Goal: Transaction & Acquisition: Purchase product/service

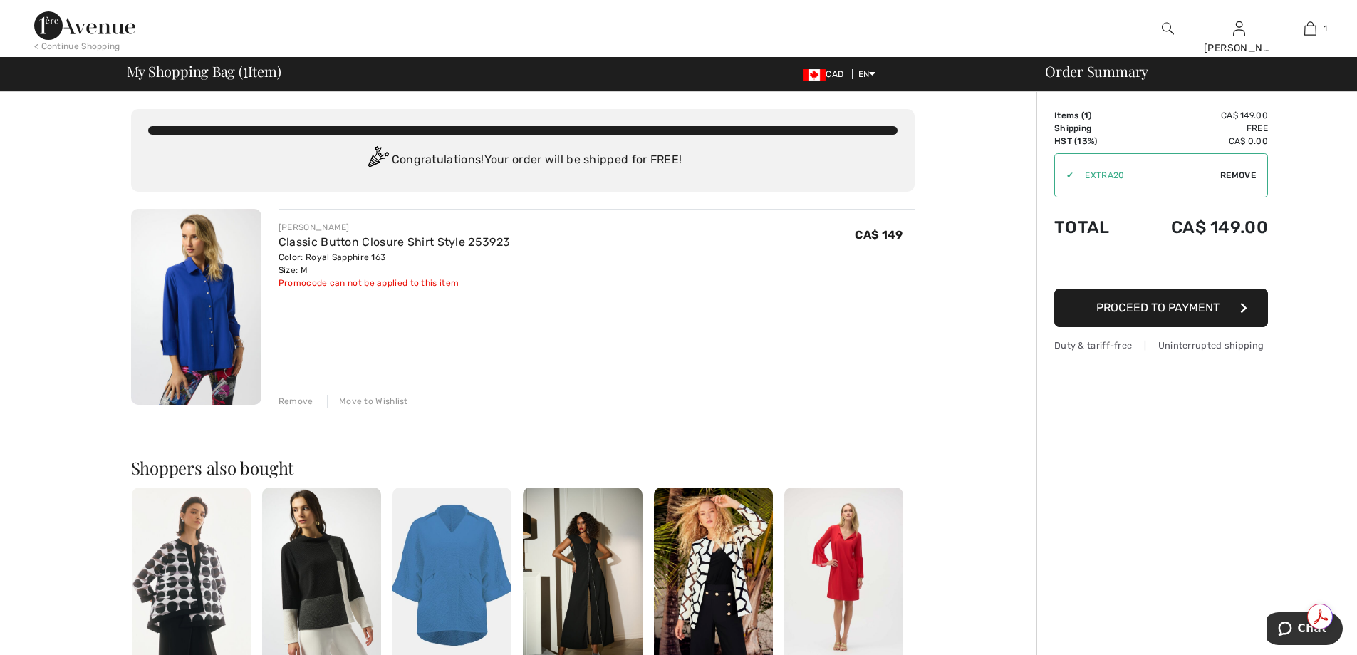
click at [204, 78] on span "My Shopping Bag ( 1 Item)" at bounding box center [204, 71] width 155 height 14
click at [134, 28] on img at bounding box center [84, 25] width 101 height 28
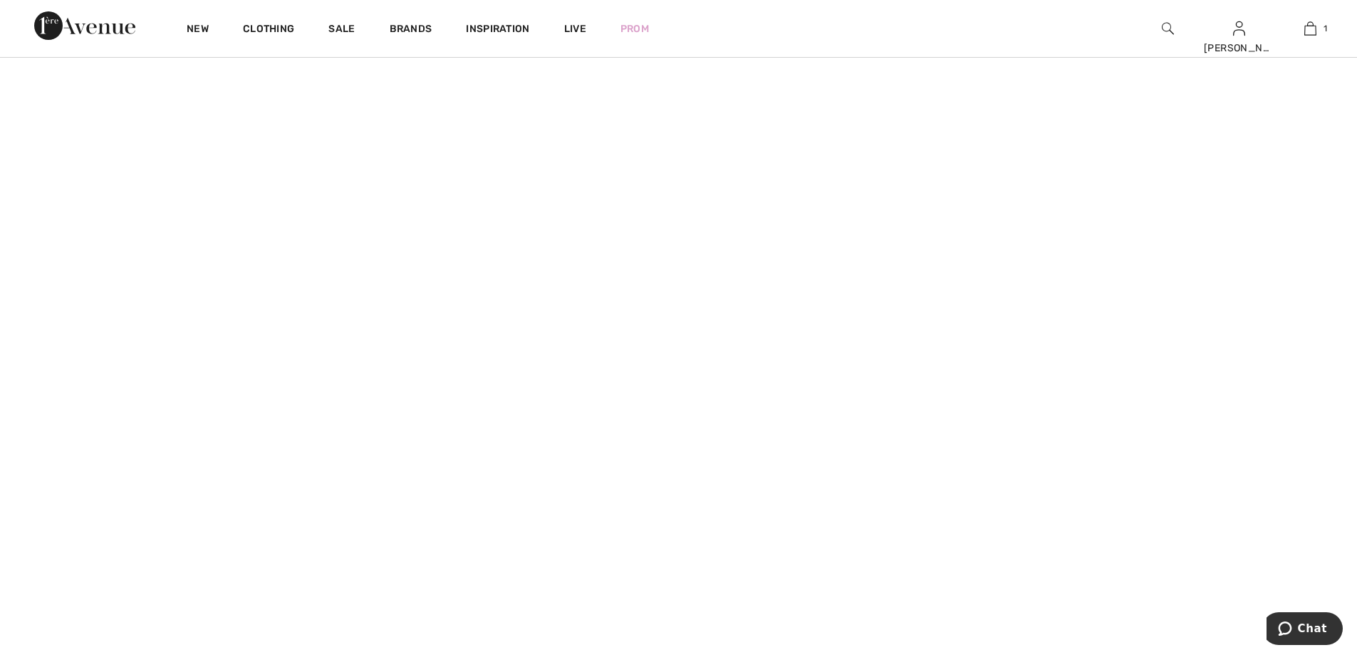
scroll to position [214, 0]
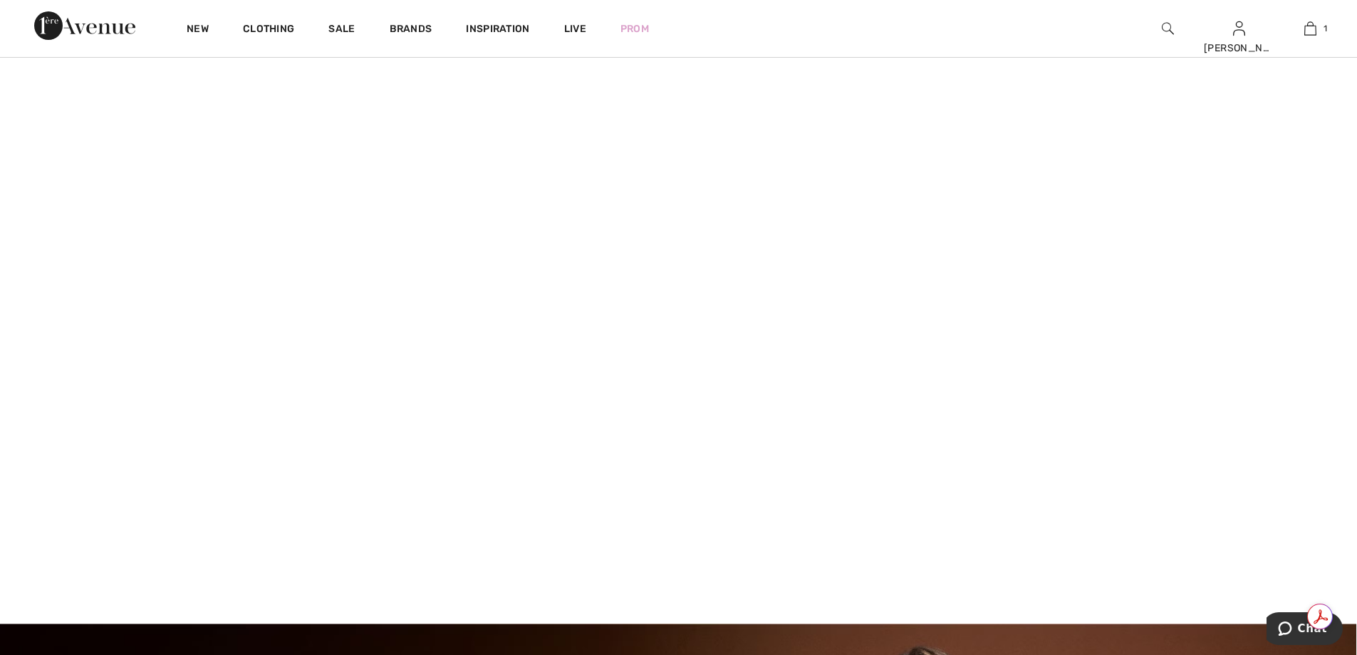
click at [318, 417] on video at bounding box center [678, 295] width 1357 height 679
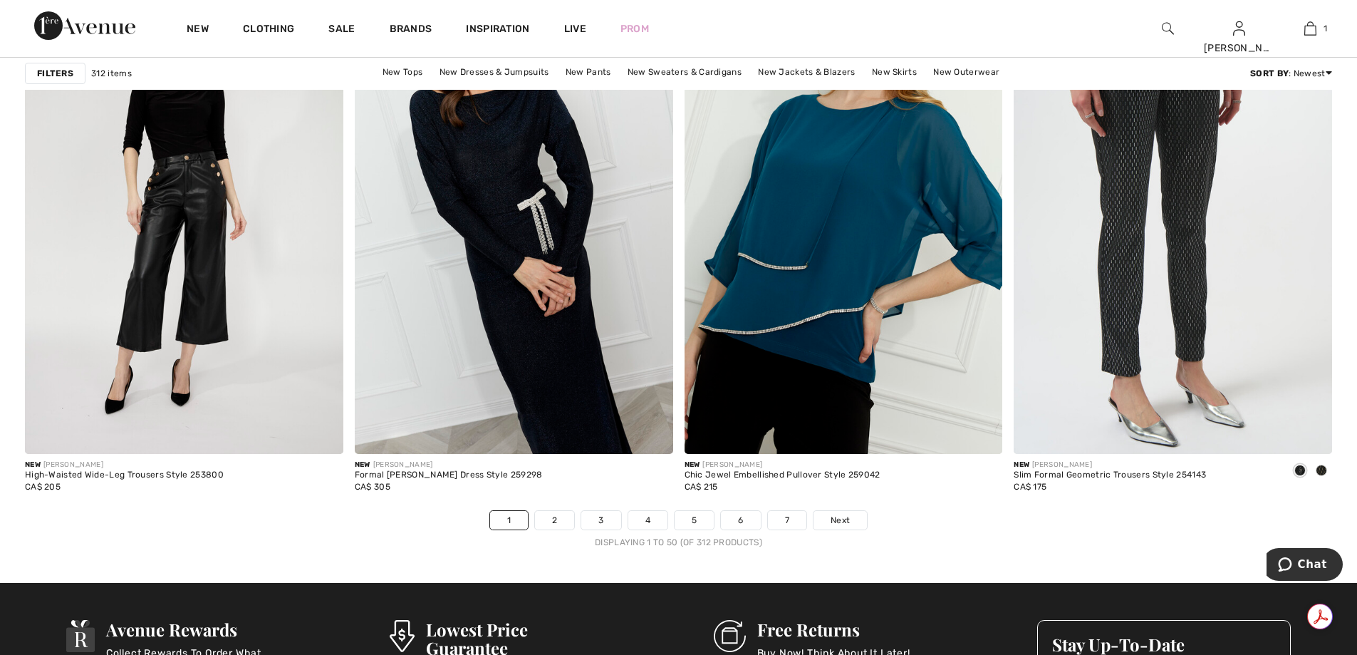
scroll to position [8190, 0]
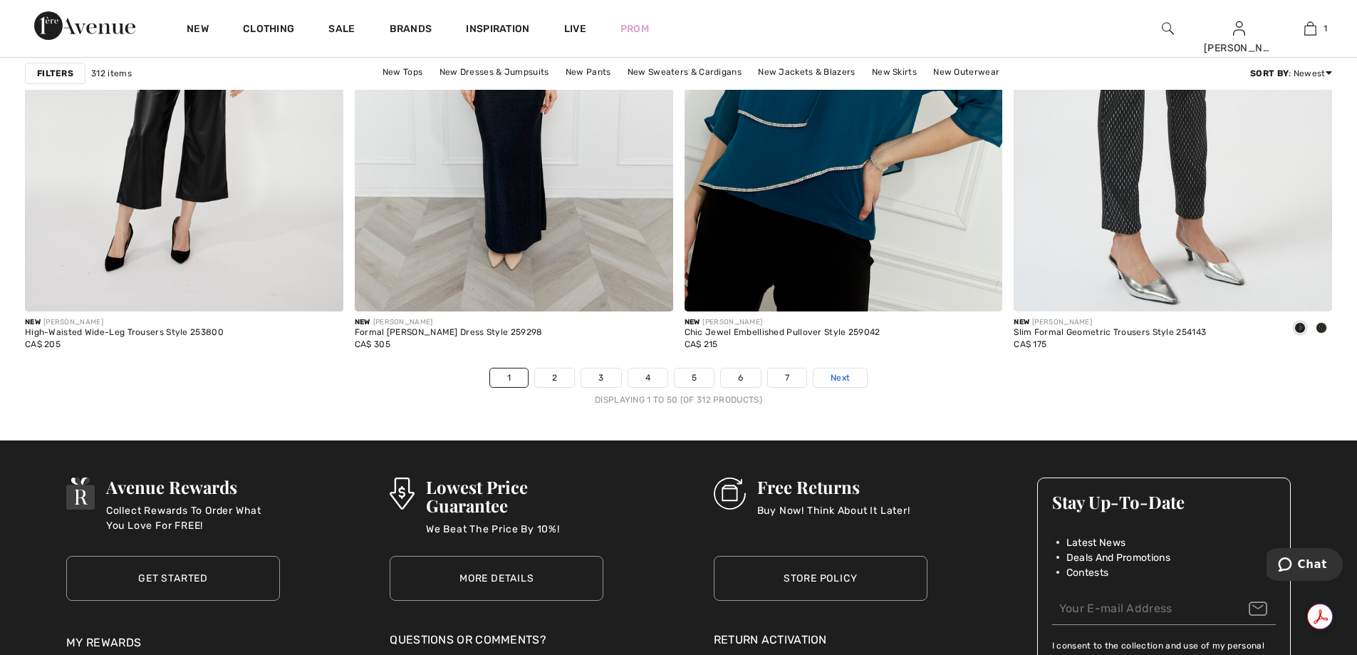
click at [848, 376] on span "Next" at bounding box center [839, 377] width 19 height 13
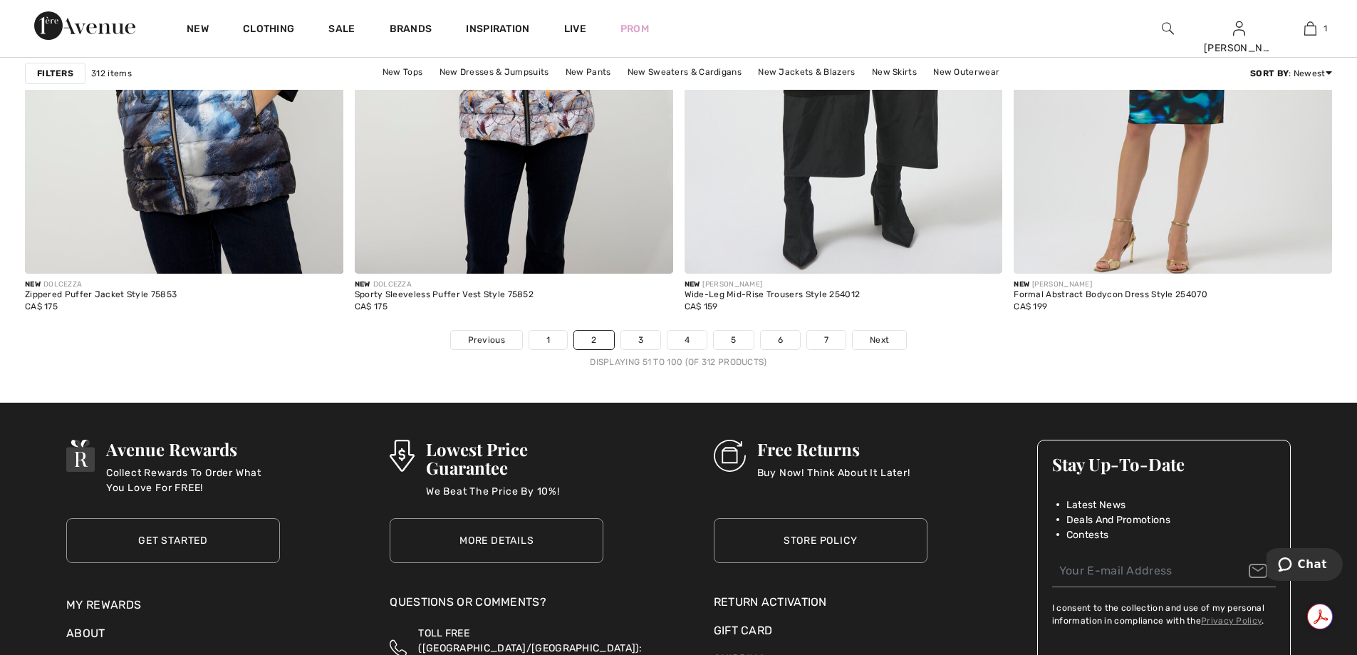
scroll to position [8262, 0]
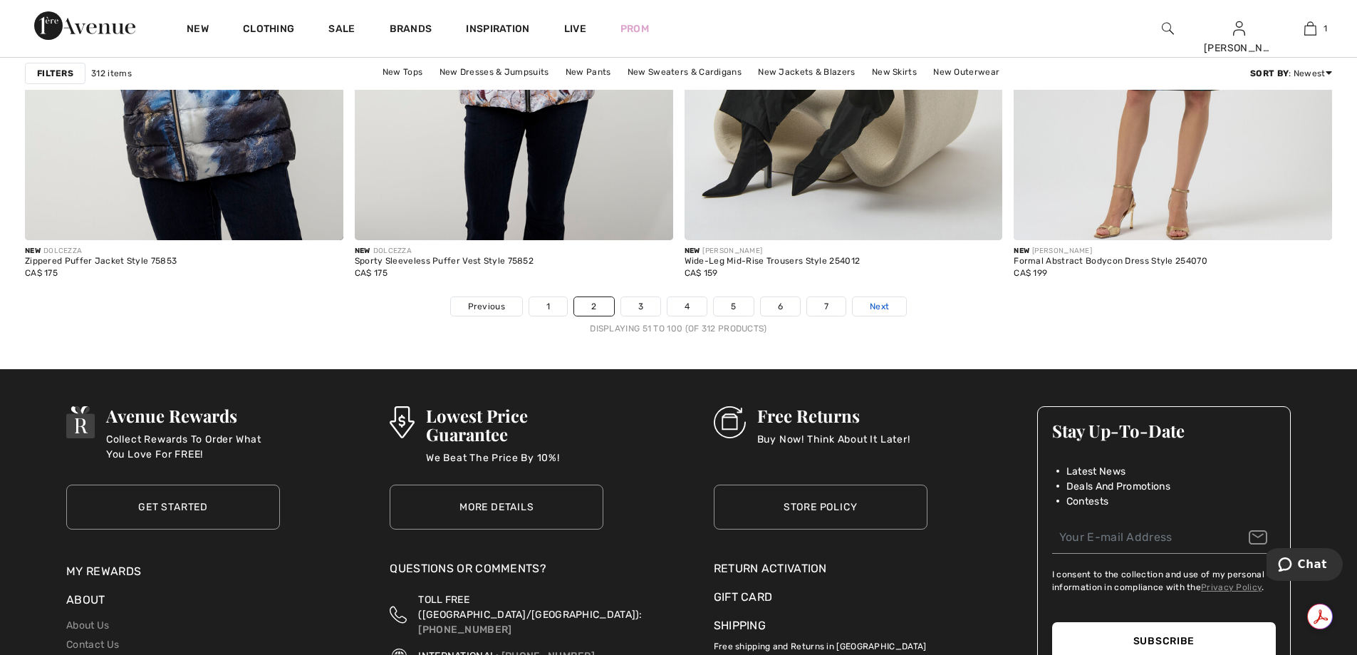
click at [877, 306] on span "Next" at bounding box center [879, 306] width 19 height 13
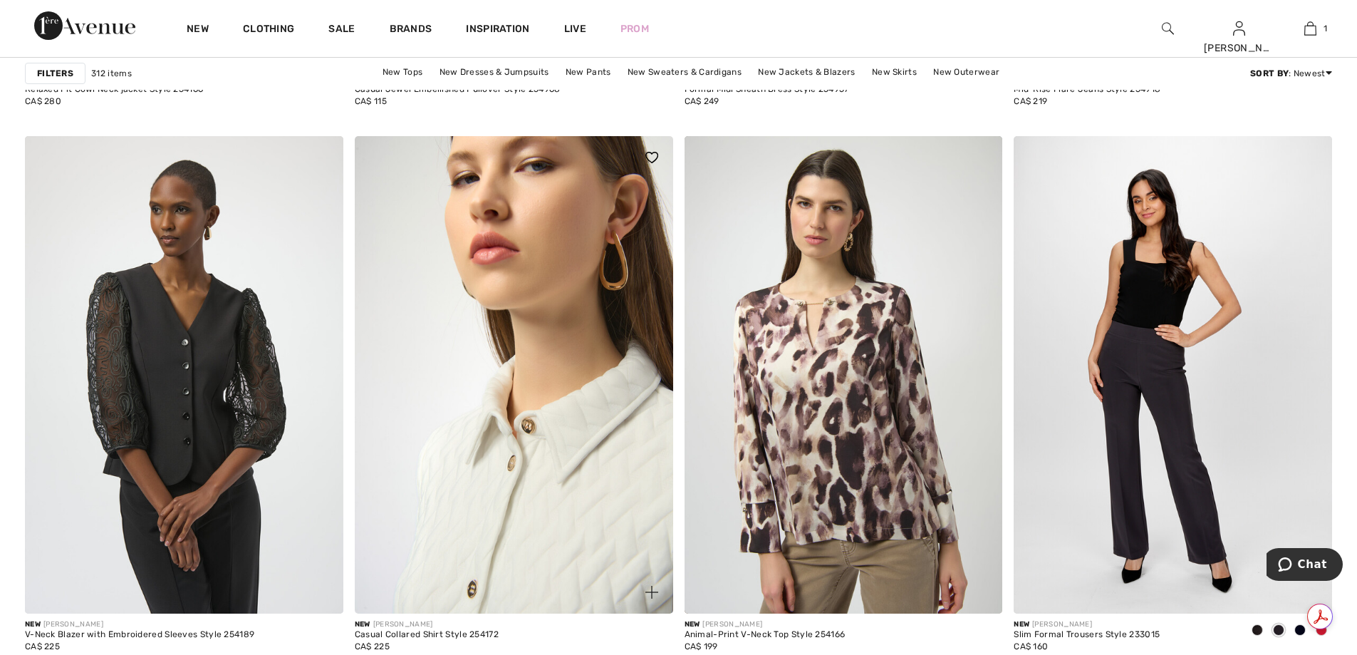
scroll to position [8048, 0]
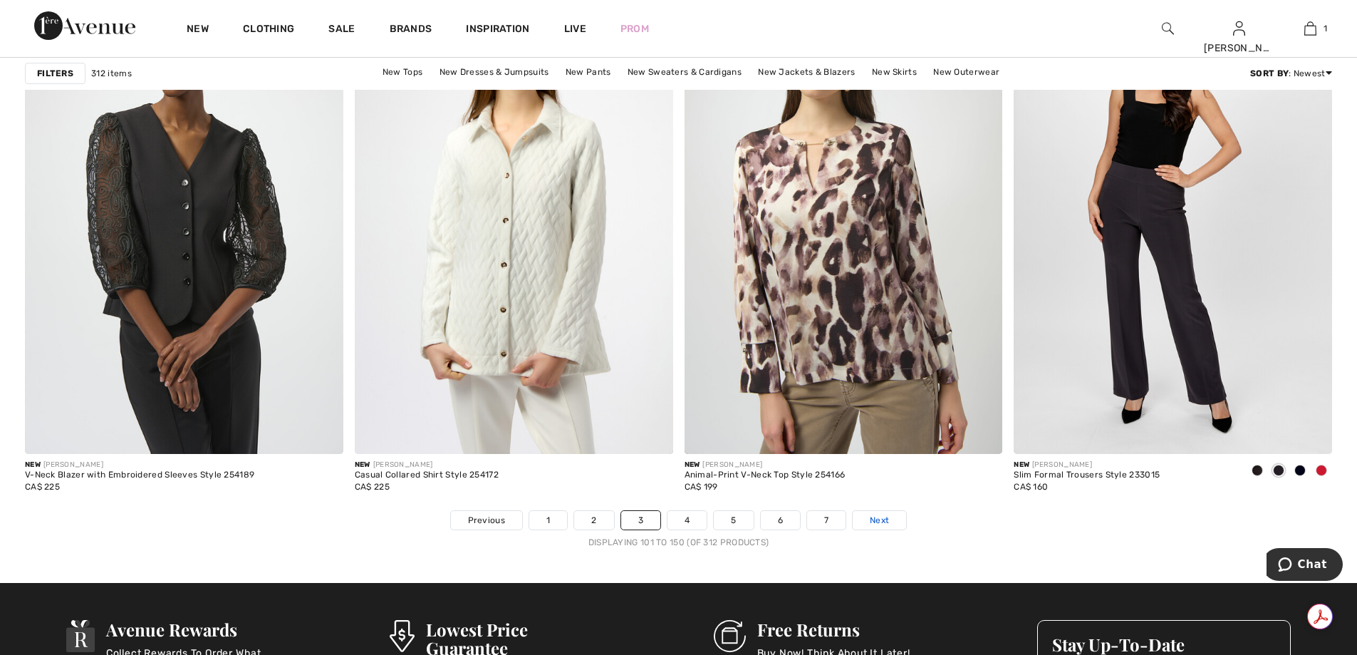
click at [882, 524] on span "Next" at bounding box center [879, 519] width 19 height 13
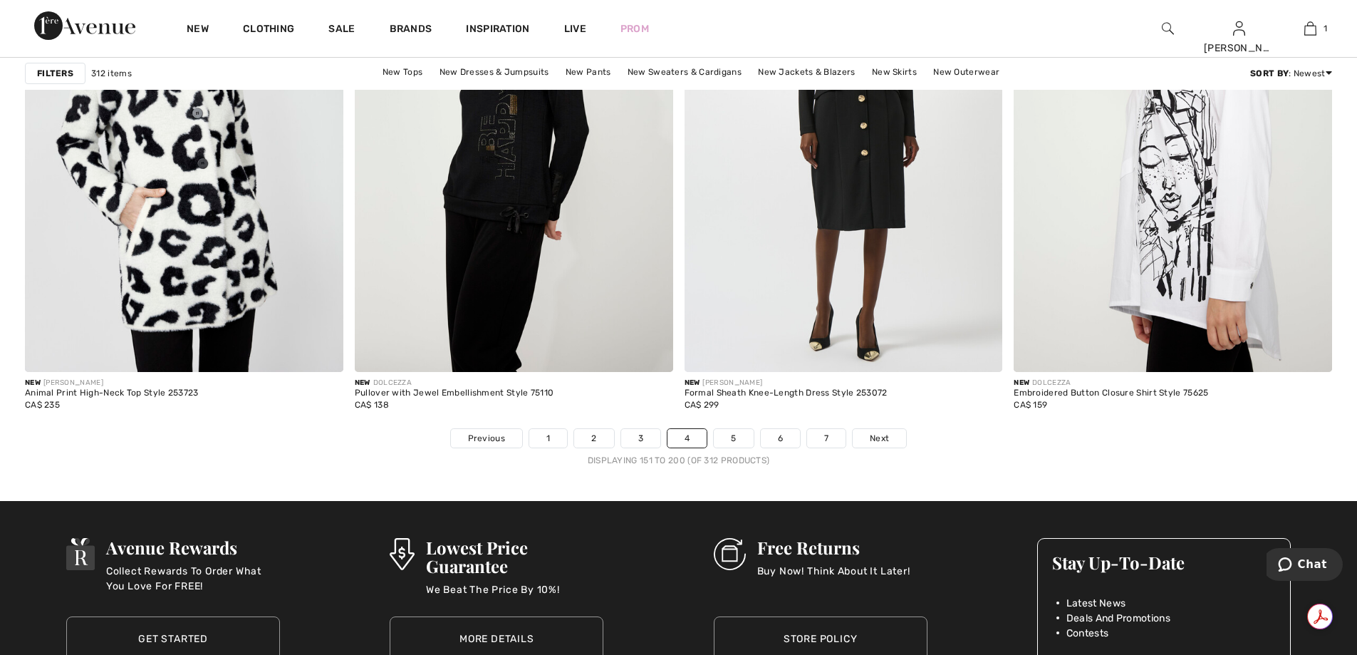
scroll to position [8262, 0]
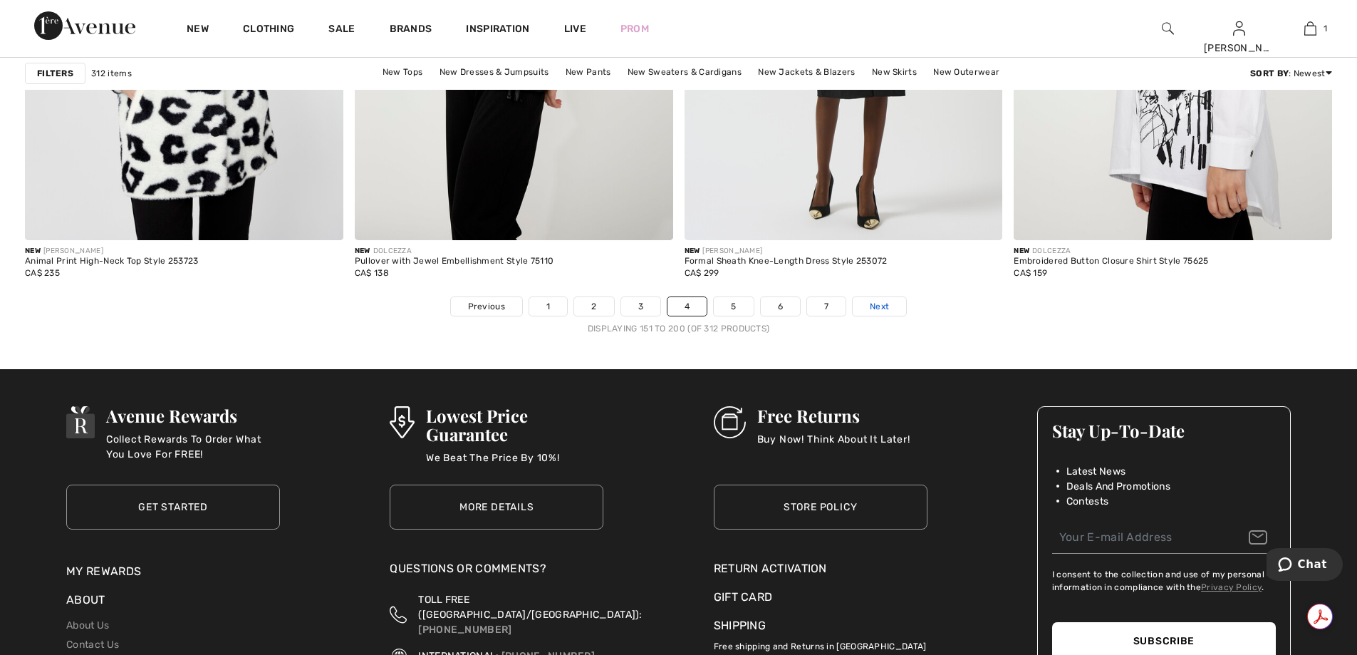
click at [881, 308] on span "Next" at bounding box center [879, 306] width 19 height 13
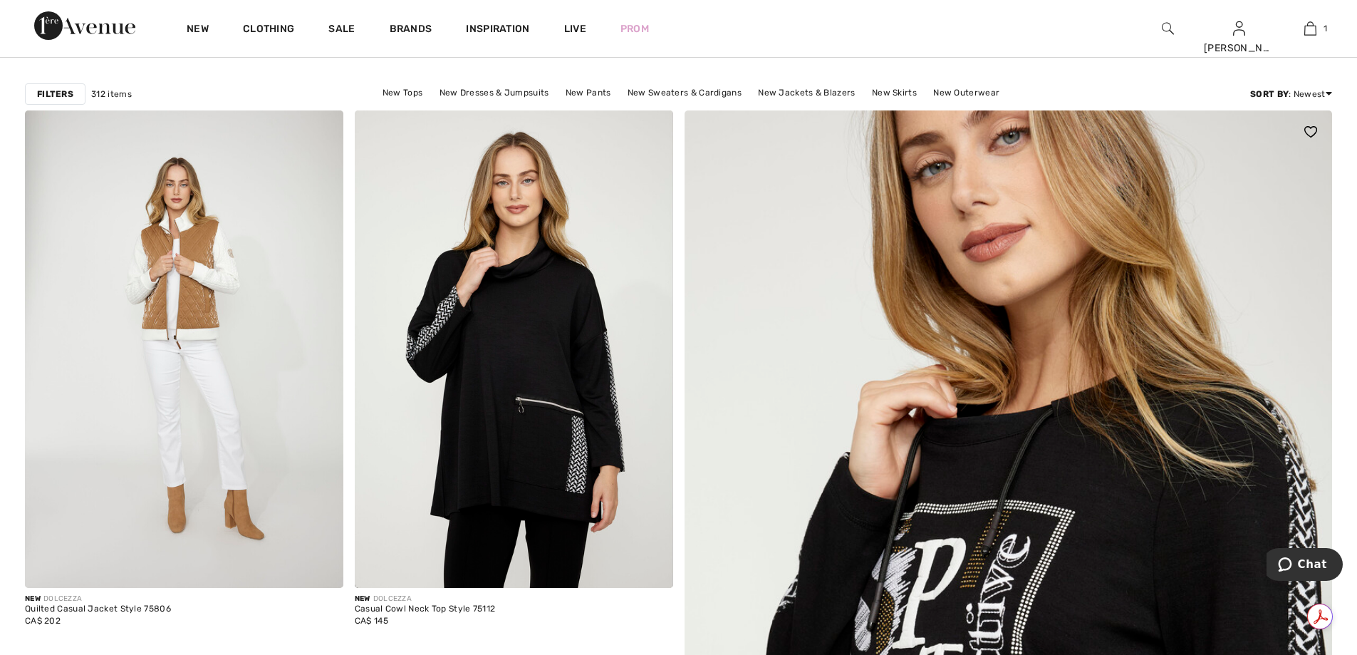
scroll to position [214, 0]
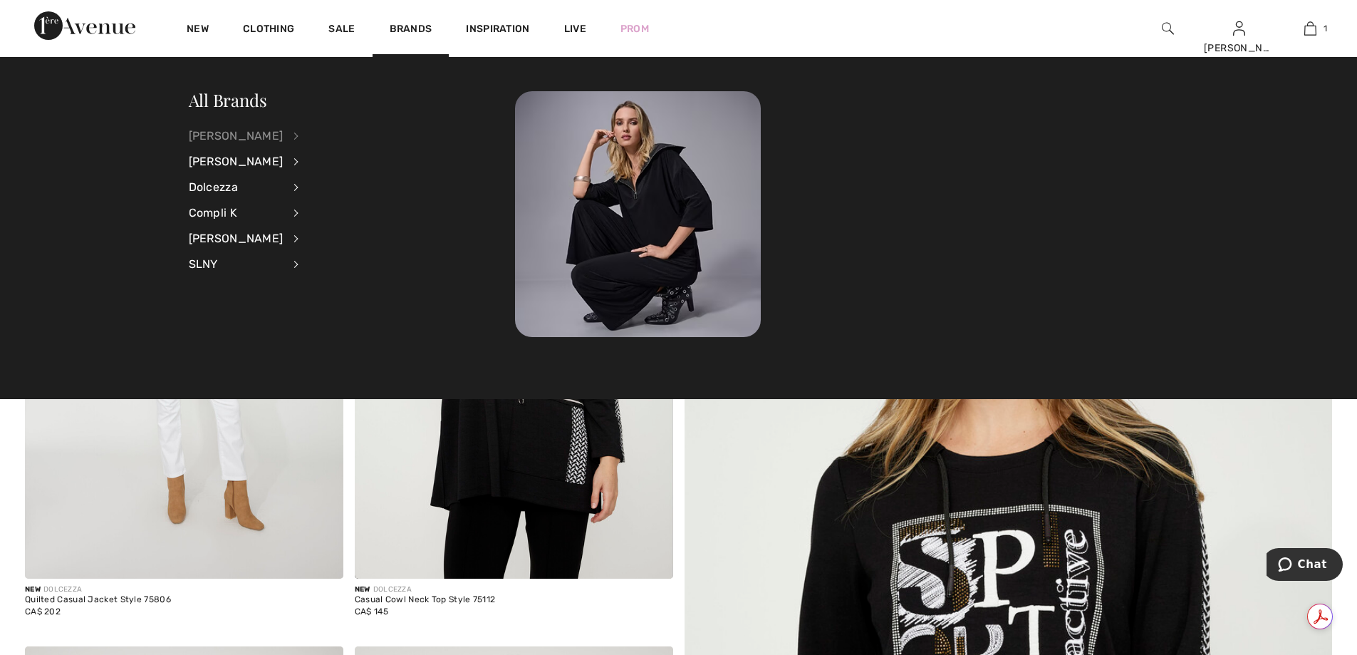
click at [283, 135] on div "[PERSON_NAME]" at bounding box center [236, 136] width 95 height 26
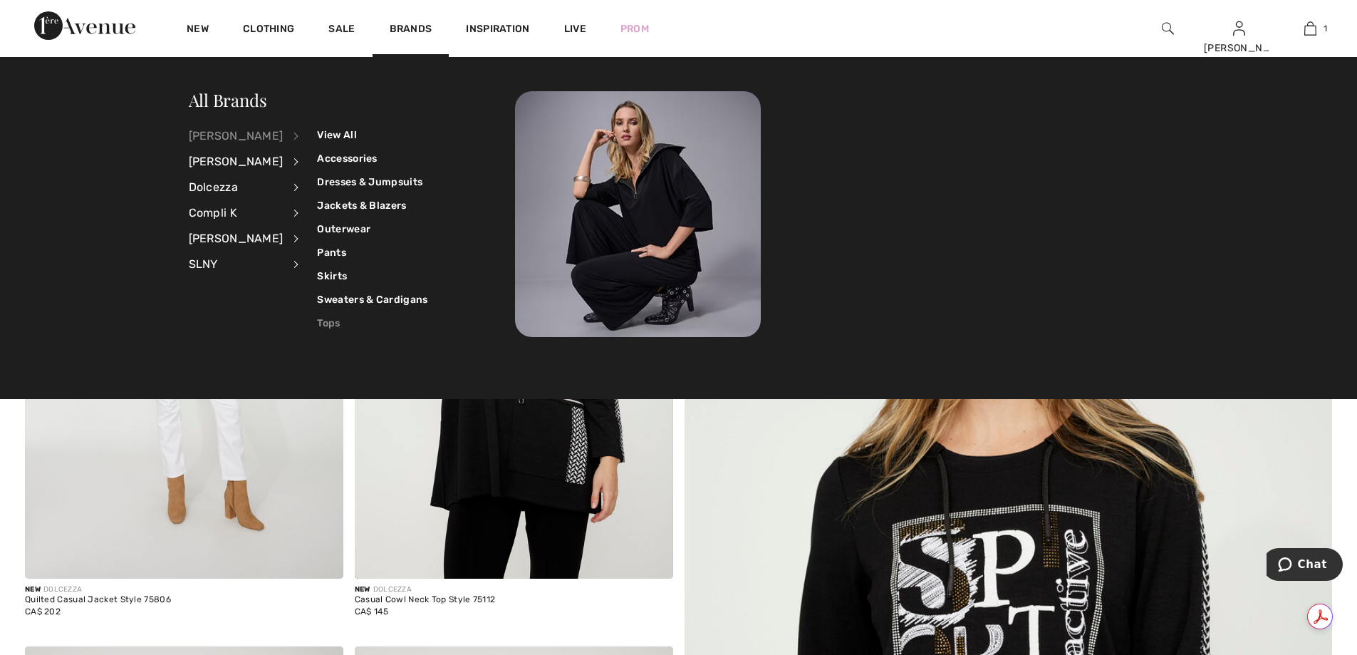
click at [328, 328] on link "Tops" at bounding box center [372, 323] width 110 height 24
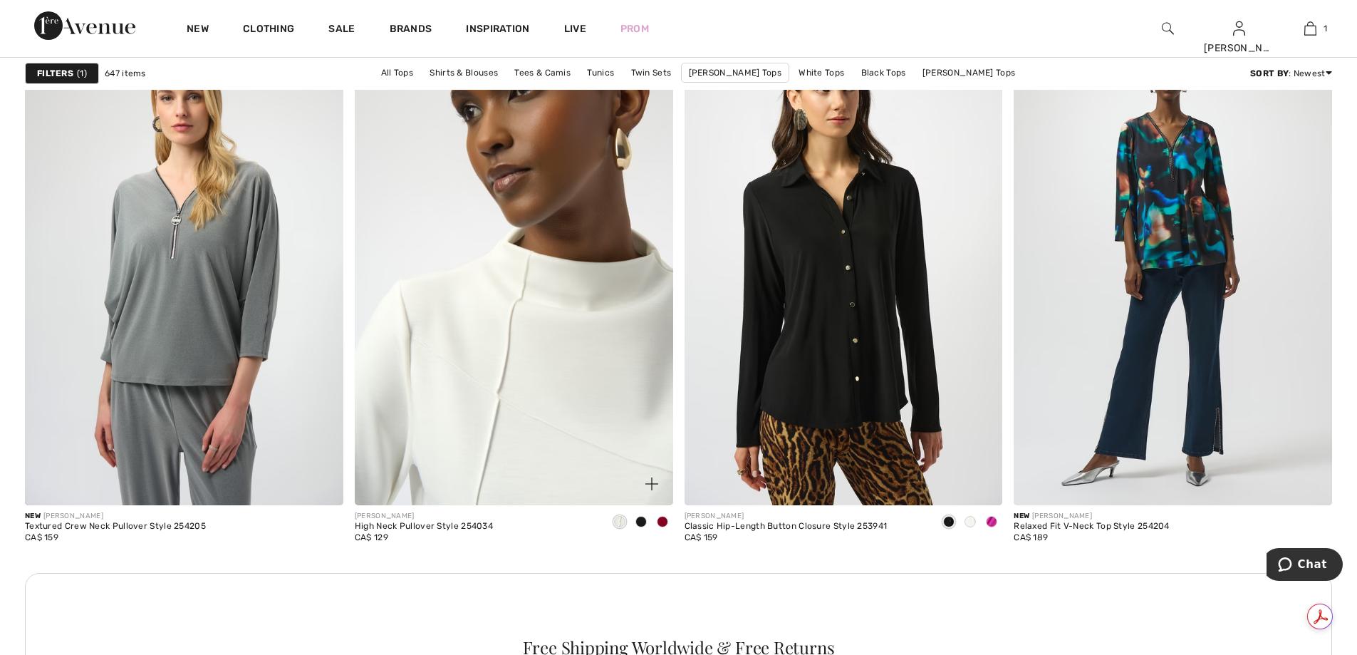
scroll to position [1923, 0]
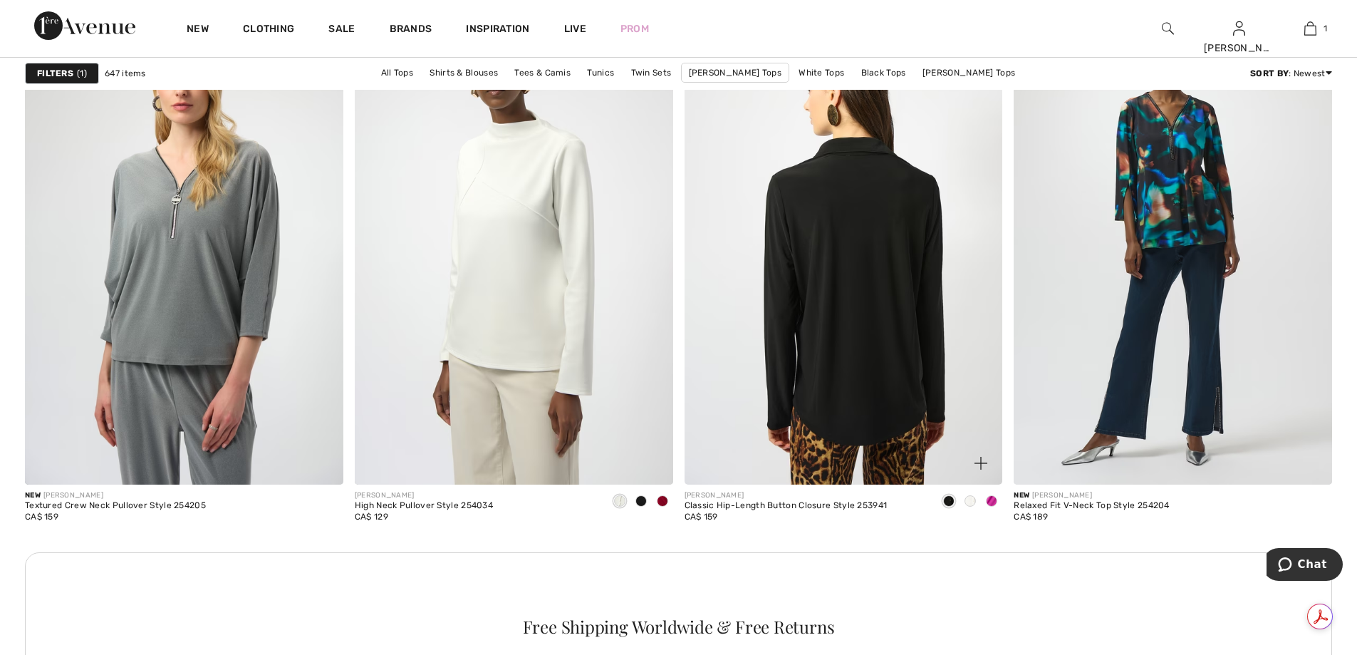
click at [843, 284] on img at bounding box center [843, 244] width 318 height 477
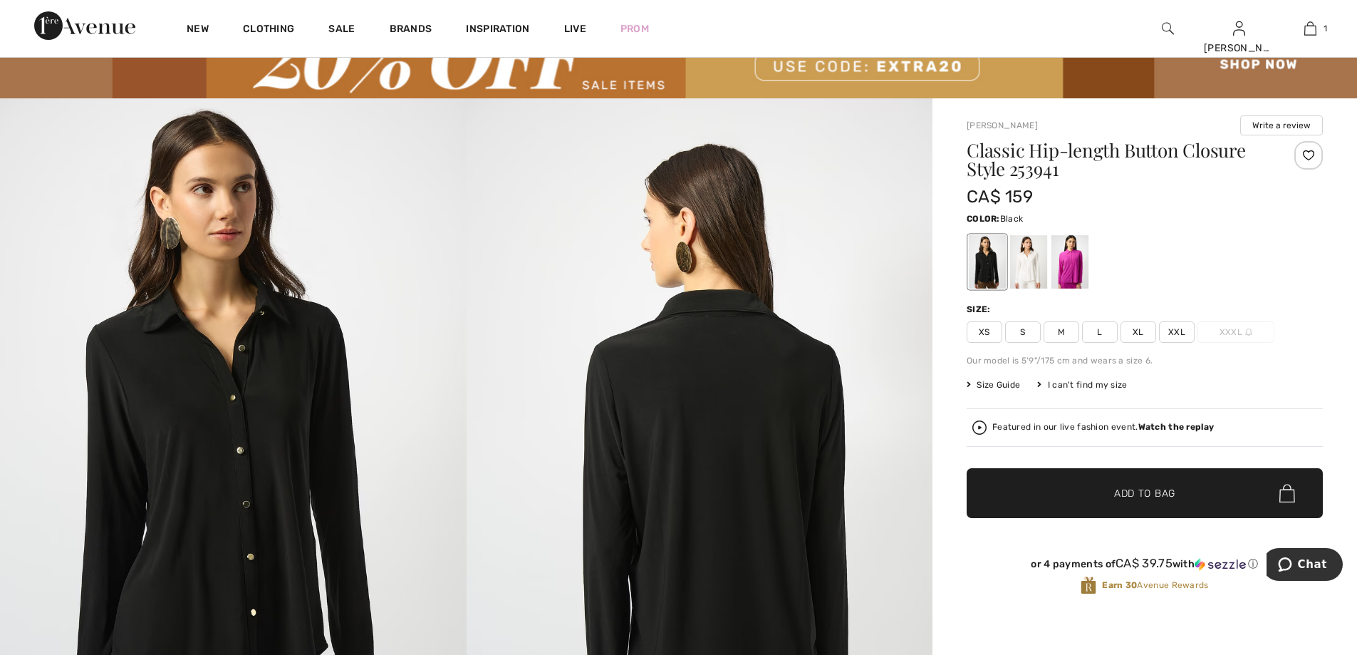
scroll to position [142, 0]
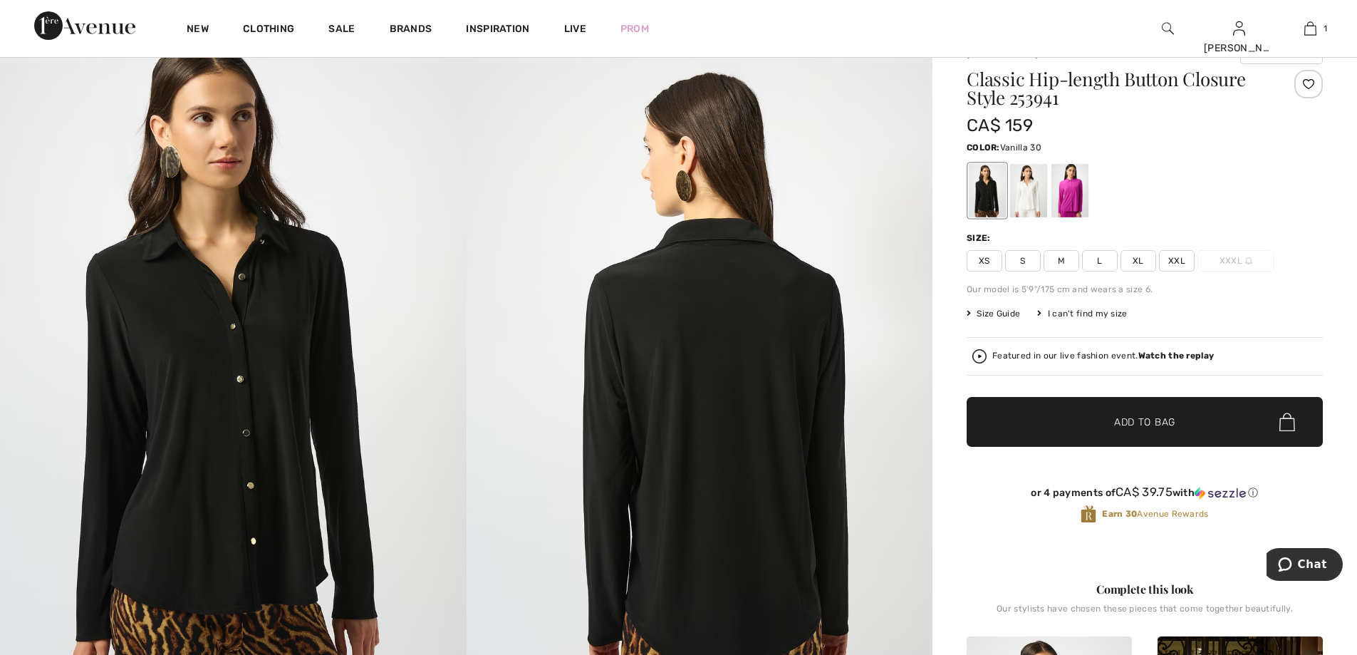
click at [1023, 204] on div at bounding box center [1028, 190] width 37 height 53
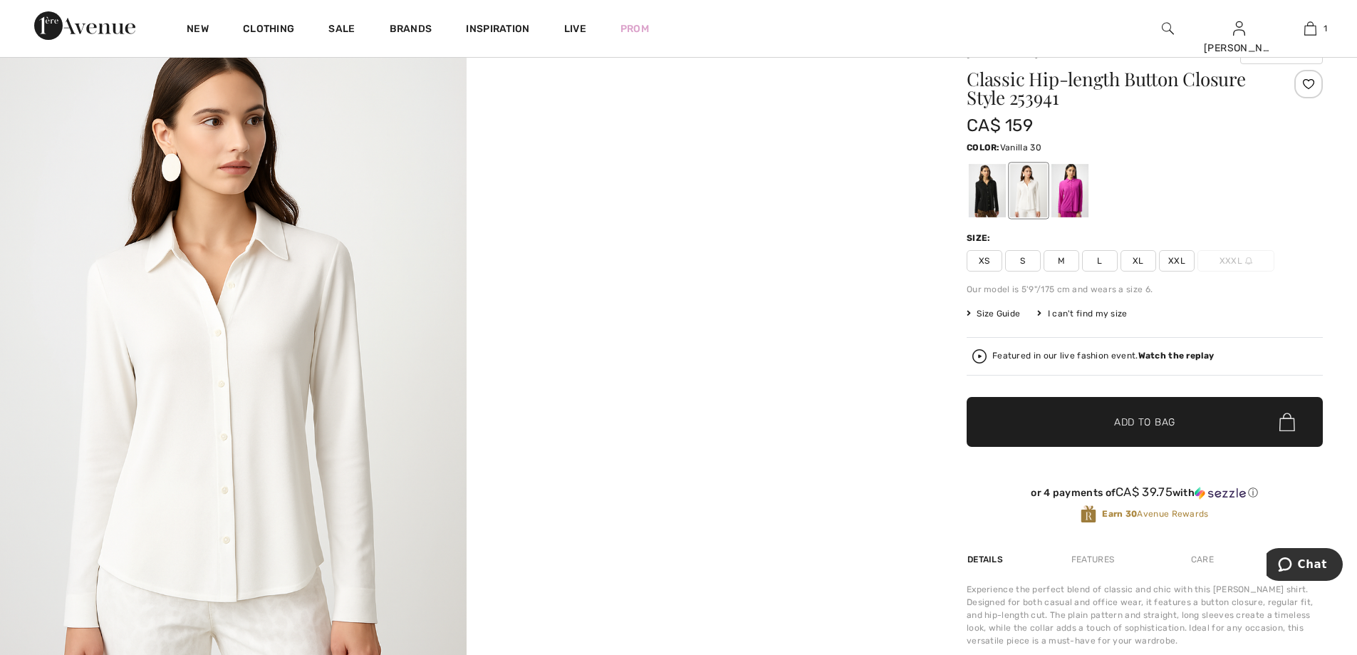
click at [1065, 260] on span "M" at bounding box center [1061, 260] width 36 height 21
click at [1146, 418] on span "Add to Bag" at bounding box center [1144, 422] width 61 height 15
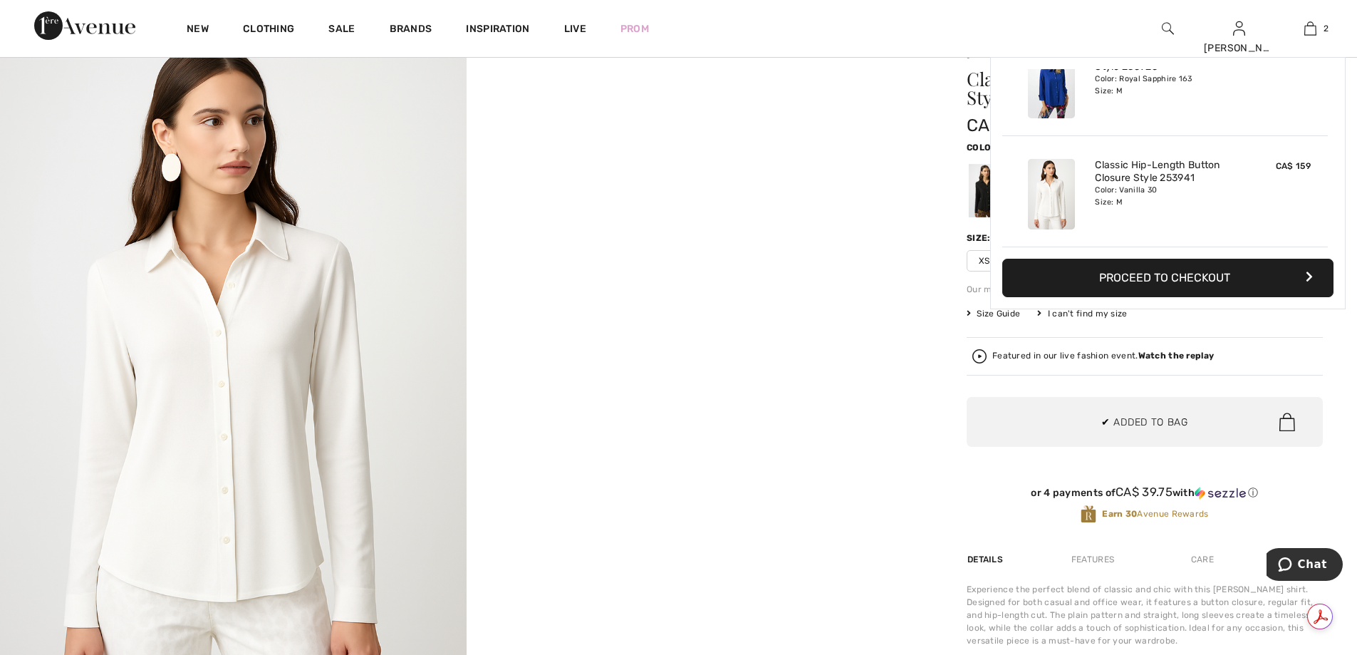
scroll to position [0, 0]
click at [1155, 279] on button "Proceed to Checkout" at bounding box center [1167, 278] width 331 height 38
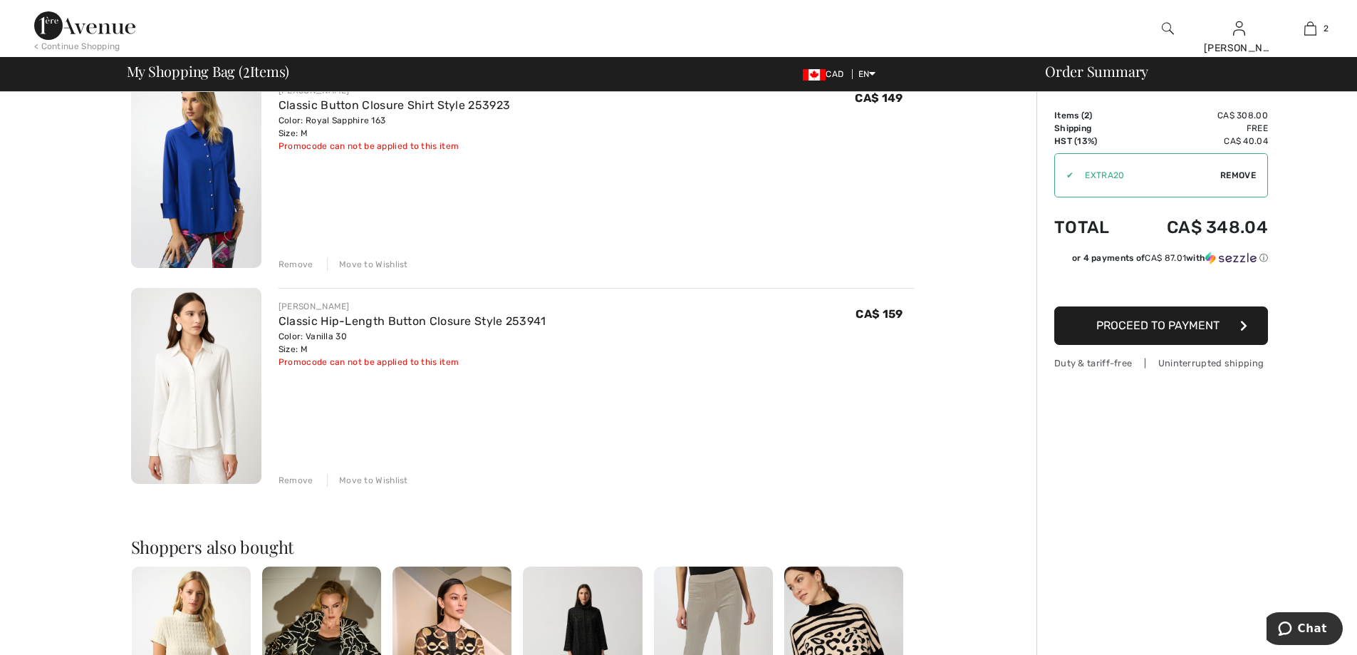
scroll to position [142, 0]
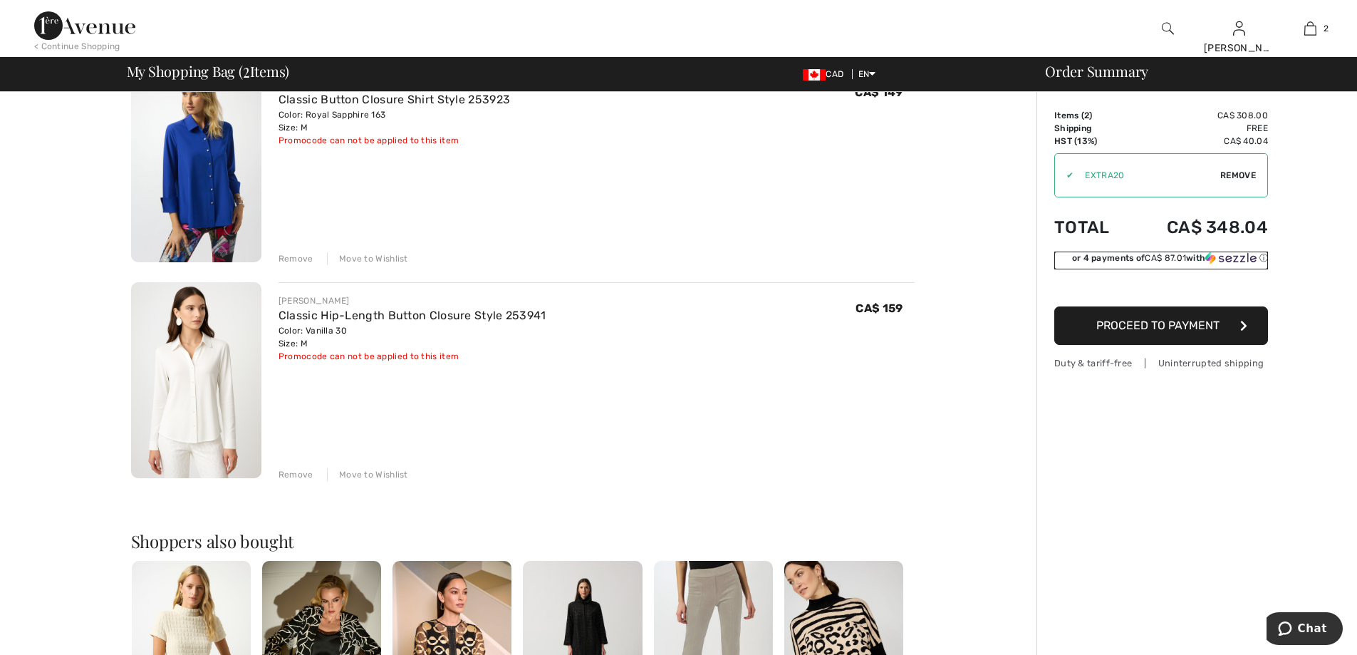
click at [1241, 257] on img at bounding box center [1230, 257] width 51 height 13
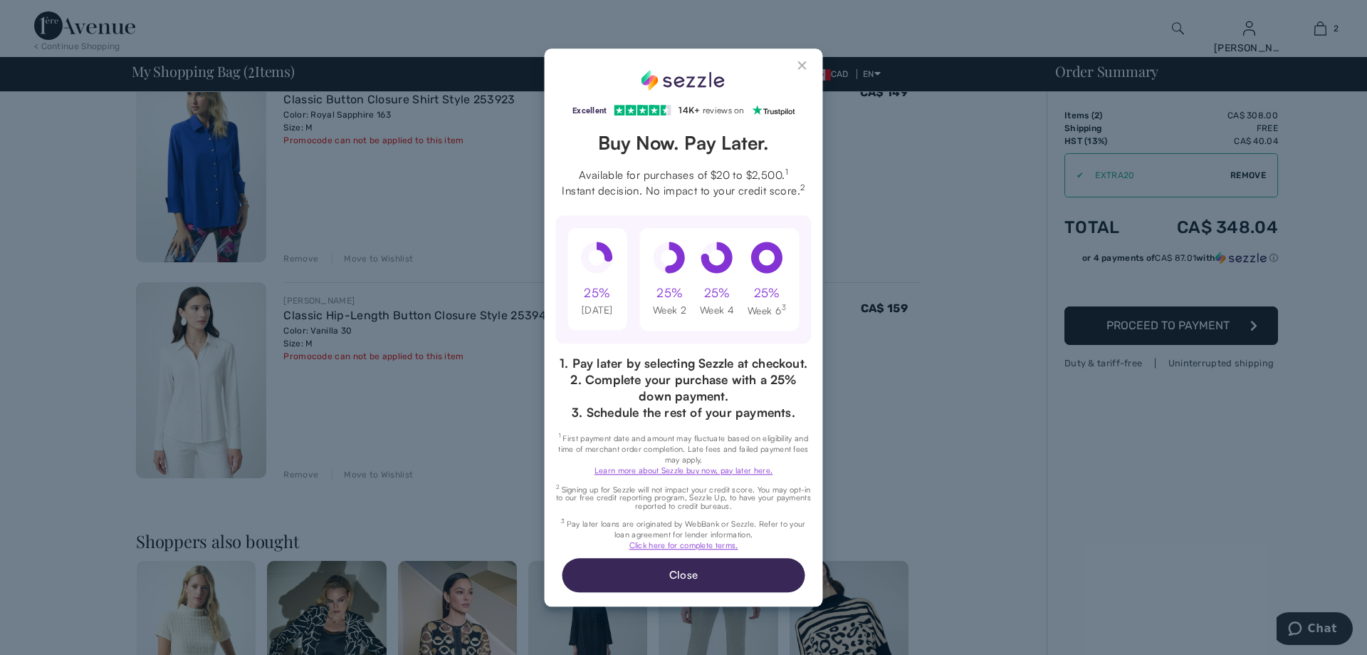
click at [798, 61] on button "Close Sezzle Modal" at bounding box center [803, 68] width 17 height 17
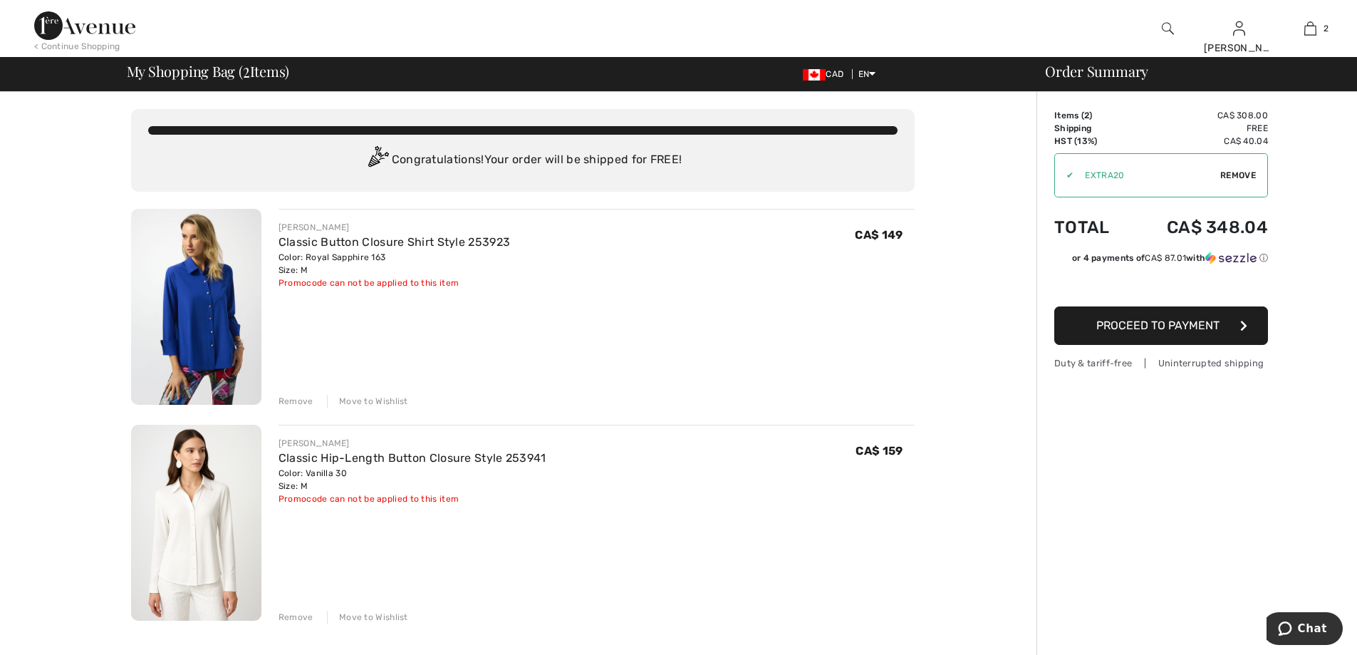
click at [1140, 331] on span "Proceed to Payment" at bounding box center [1157, 325] width 123 height 14
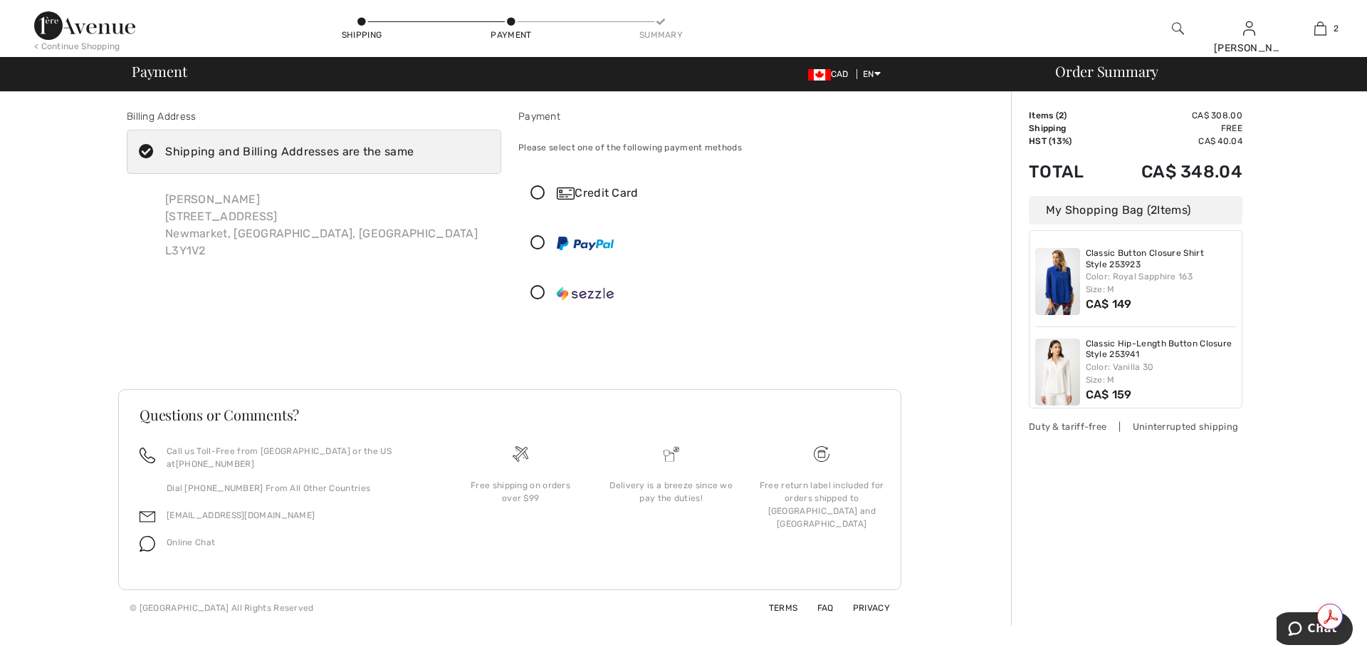
click at [532, 293] on icon at bounding box center [538, 293] width 38 height 15
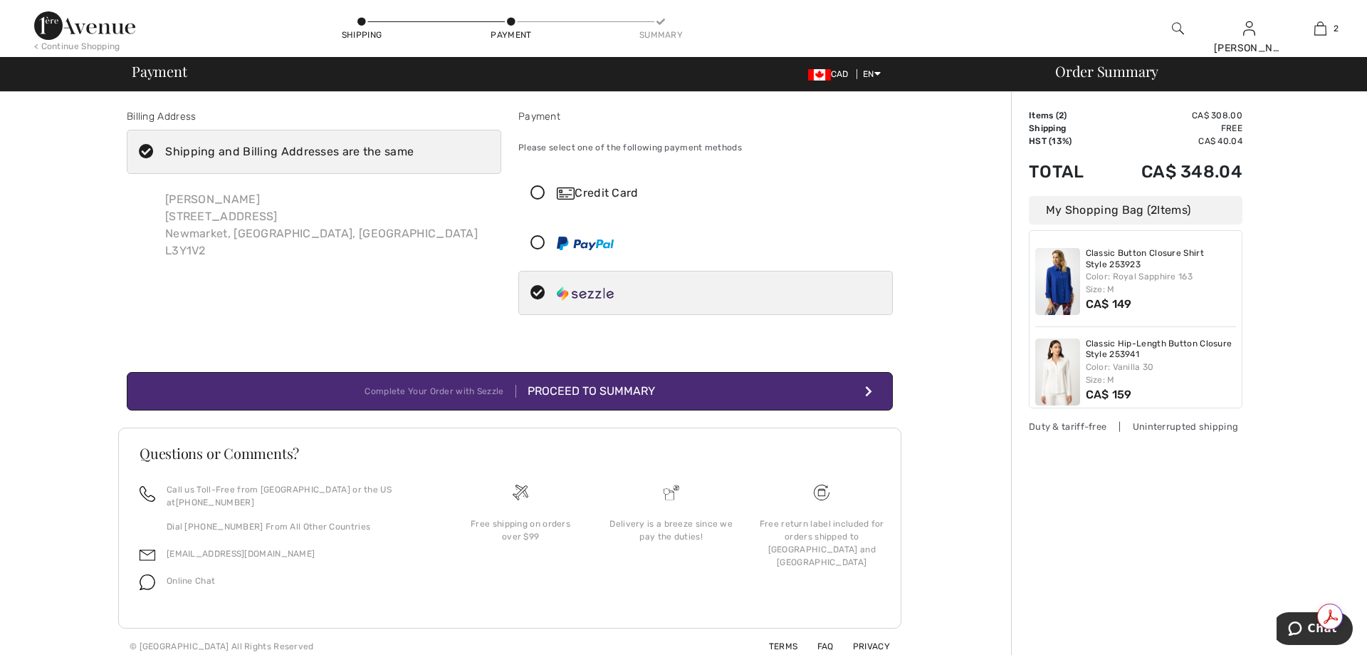
click at [585, 390] on div "Proceed to Summary" at bounding box center [585, 390] width 139 height 17
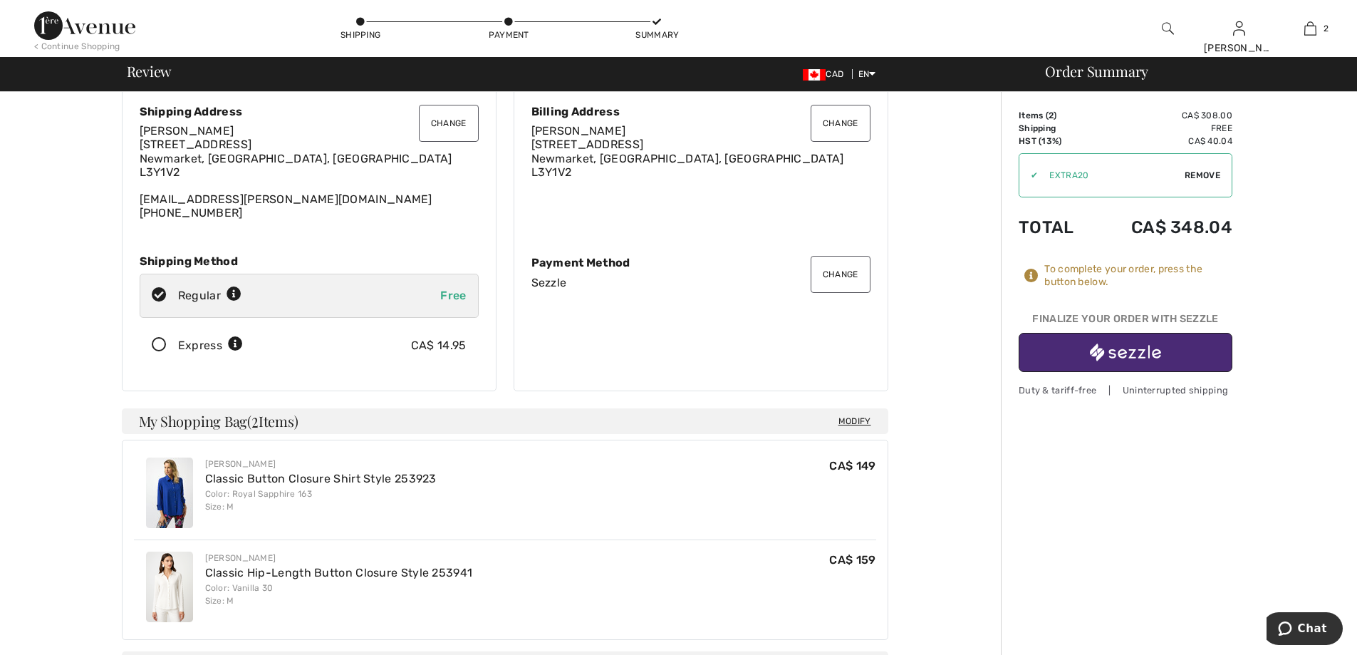
scroll to position [71, 0]
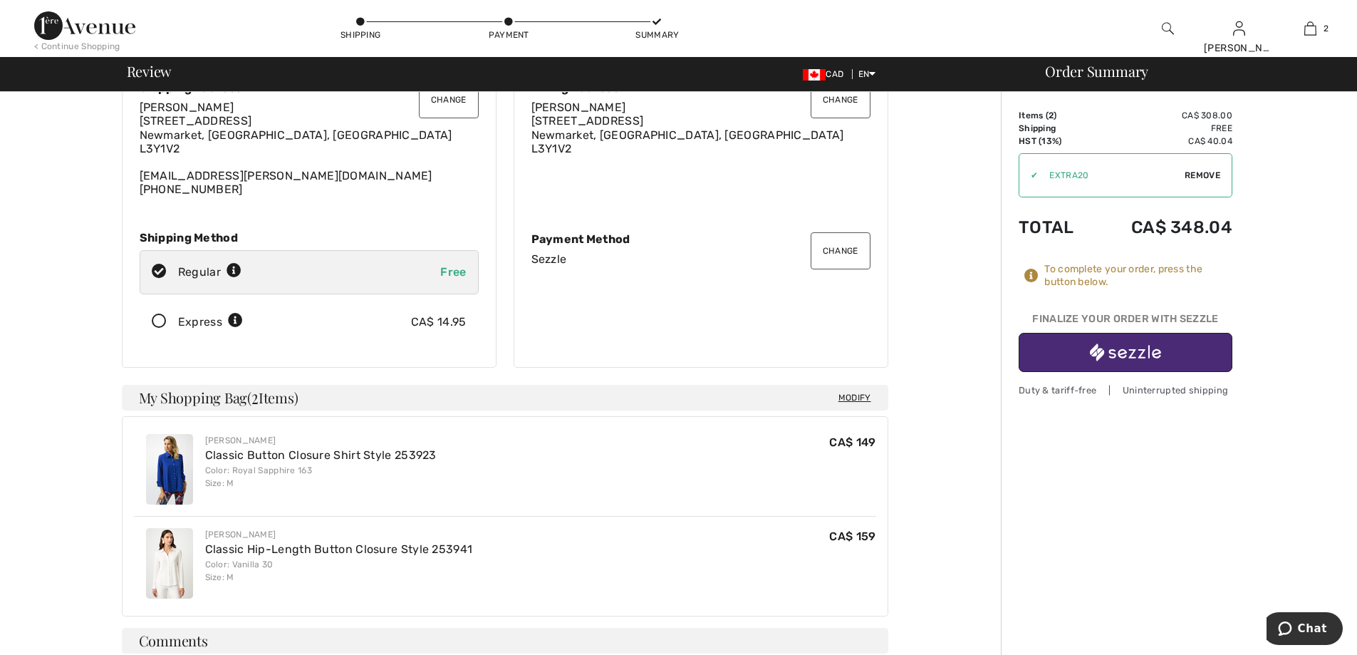
click at [1112, 350] on img "button" at bounding box center [1125, 352] width 71 height 18
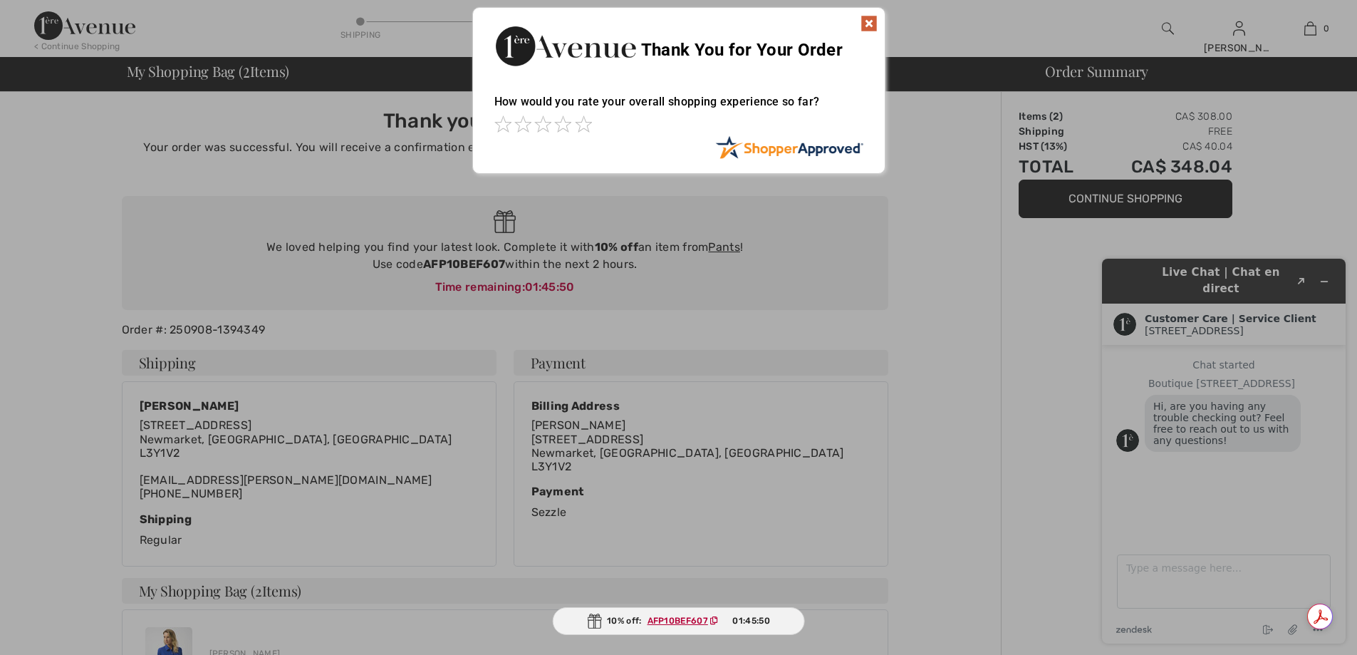
click at [869, 21] on img at bounding box center [868, 23] width 17 height 17
